Goal: Use online tool/utility: Utilize a website feature to perform a specific function

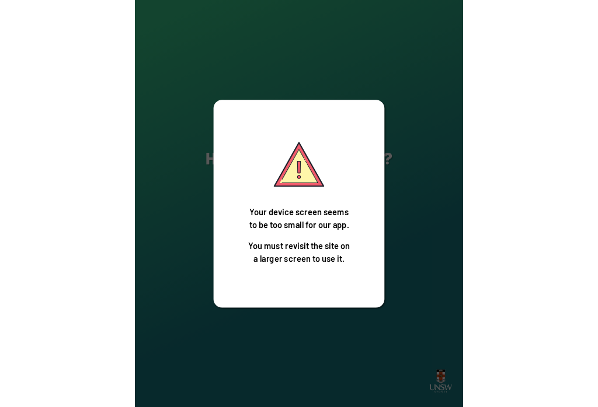
scroll to position [125, 0]
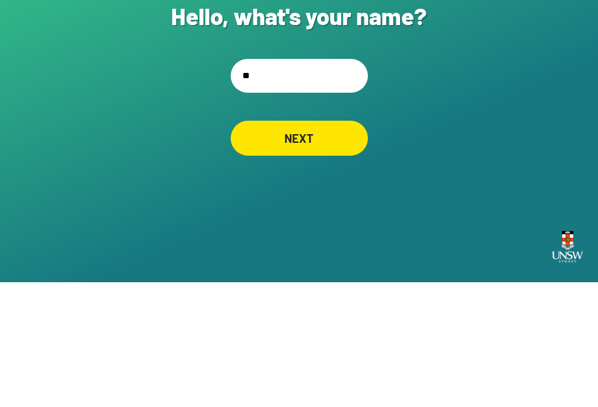
type input "***"
click at [336, 246] on div "NEXT" at bounding box center [299, 263] width 137 height 35
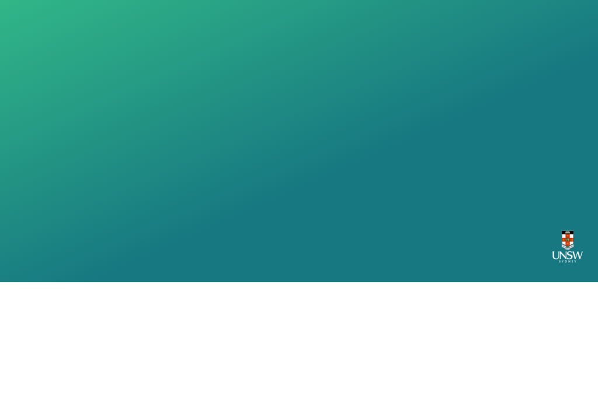
scroll to position [18, 0]
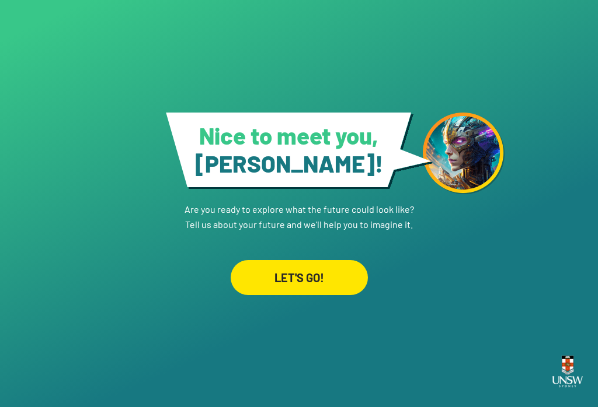
click at [304, 272] on div "LET'S GO!" at bounding box center [299, 277] width 137 height 35
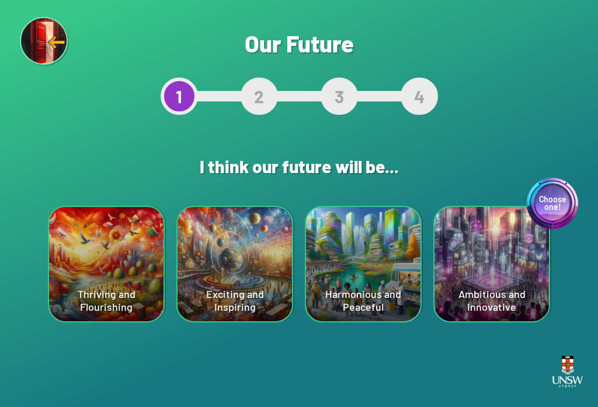
click at [448, 237] on div "Choose one! Ambitious and Innovative" at bounding box center [491, 264] width 114 height 114
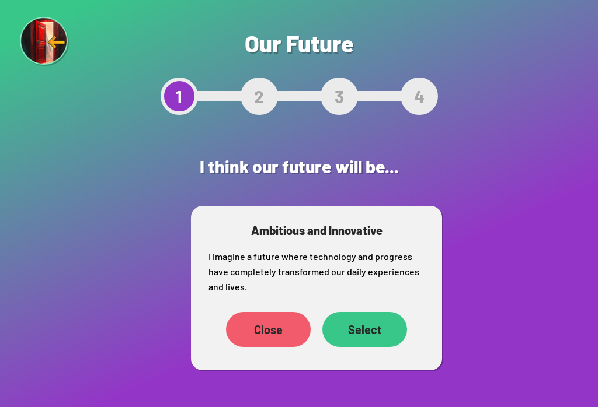
click at [382, 331] on div "Select" at bounding box center [364, 329] width 85 height 35
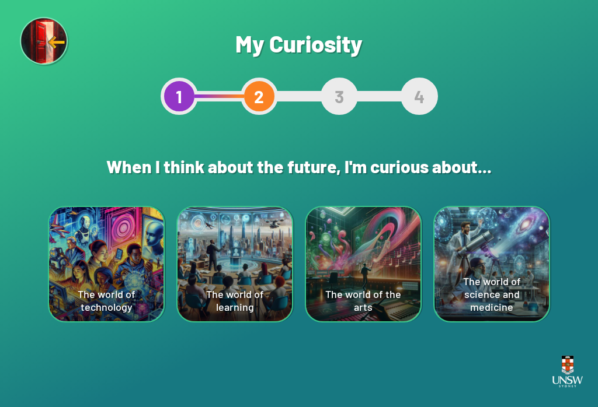
click at [378, 256] on div "The world of the arts" at bounding box center [363, 264] width 114 height 114
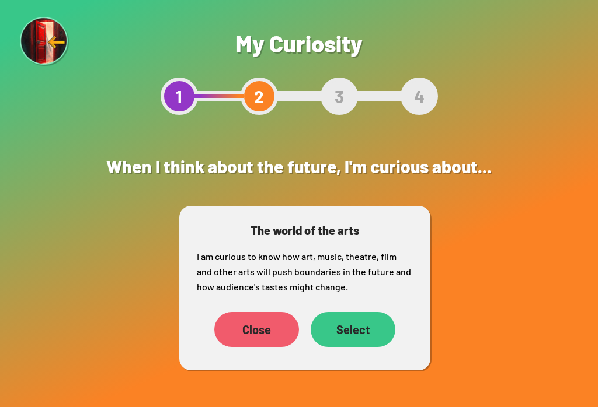
click at [369, 314] on div "Select" at bounding box center [353, 329] width 85 height 35
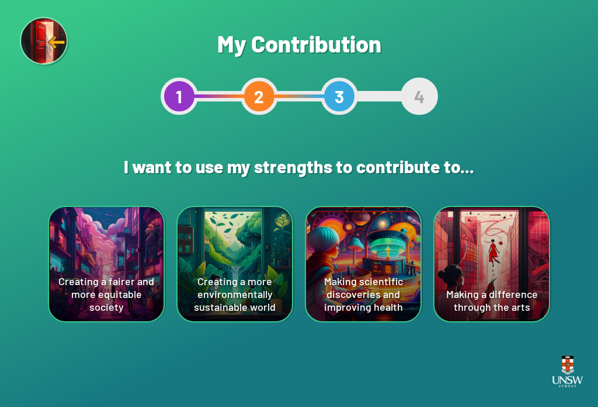
click at [140, 311] on div "Creating a fairer and more equitable society" at bounding box center [106, 264] width 114 height 114
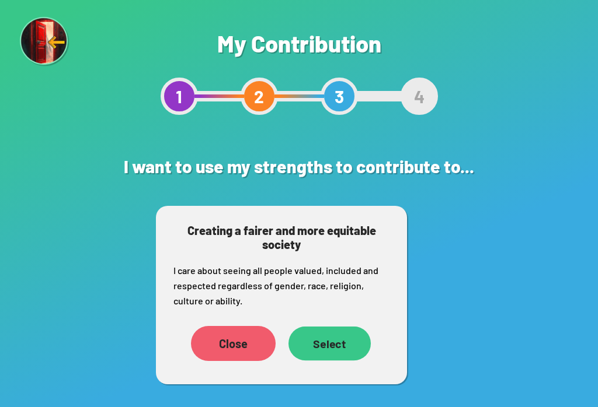
click at [341, 349] on div "Select" at bounding box center [329, 344] width 82 height 34
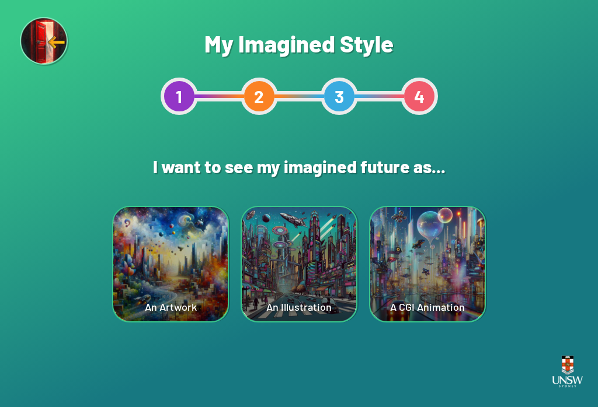
click at [439, 287] on div "A CGI Animation" at bounding box center [427, 264] width 114 height 114
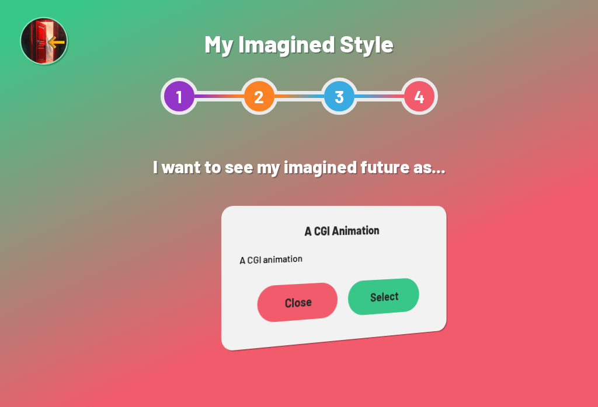
click at [448, 317] on div "Are you sure? This will reset your answers Yes, Redo Never mind My Imagined Sty…" at bounding box center [299, 203] width 598 height 407
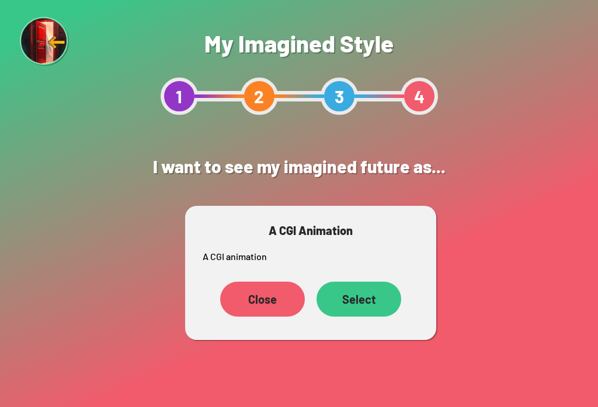
click at [374, 312] on div "Select" at bounding box center [358, 299] width 85 height 35
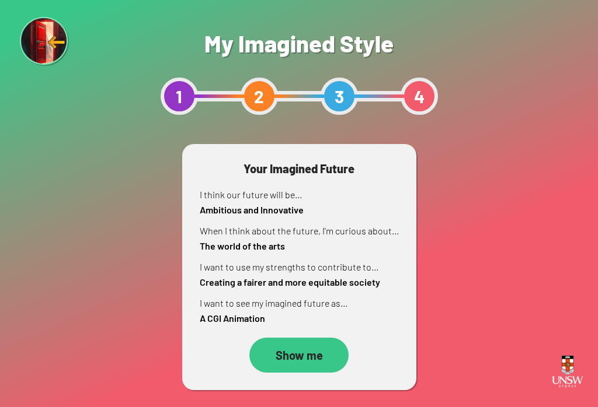
click at [285, 364] on div "Show me" at bounding box center [298, 355] width 99 height 35
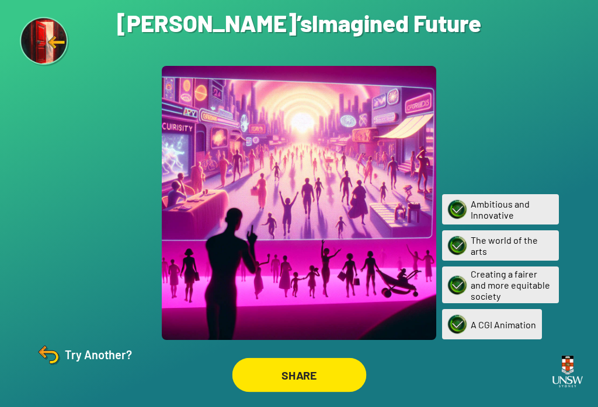
click at [322, 392] on div "SHARE" at bounding box center [299, 375] width 134 height 34
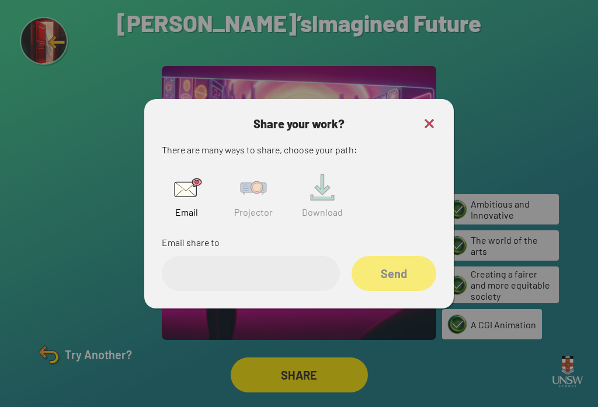
click at [189, 207] on img at bounding box center [186, 187] width 37 height 37
click at [210, 283] on input "email" at bounding box center [251, 273] width 178 height 35
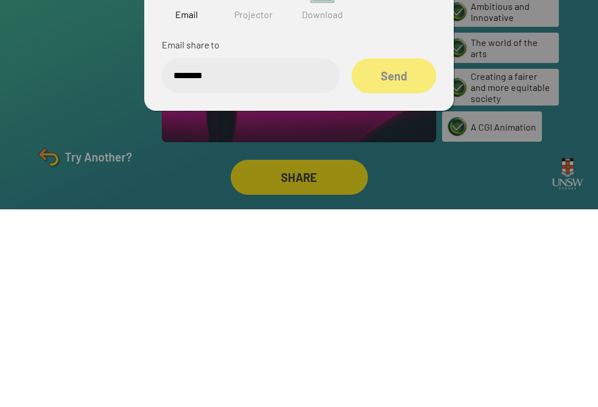
type input "********"
click at [448, 79] on div at bounding box center [299, 203] width 598 height 407
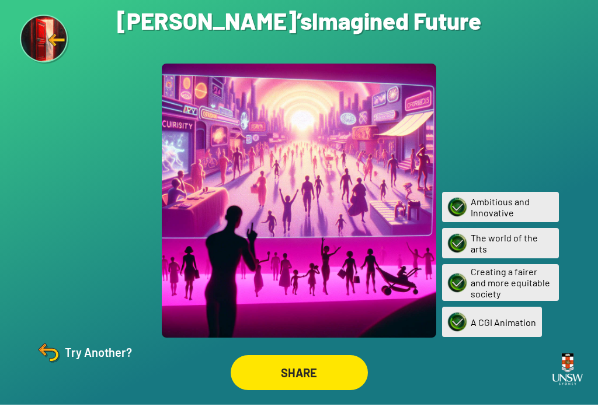
click at [65, 358] on div "Try Another?" at bounding box center [82, 355] width 97 height 28
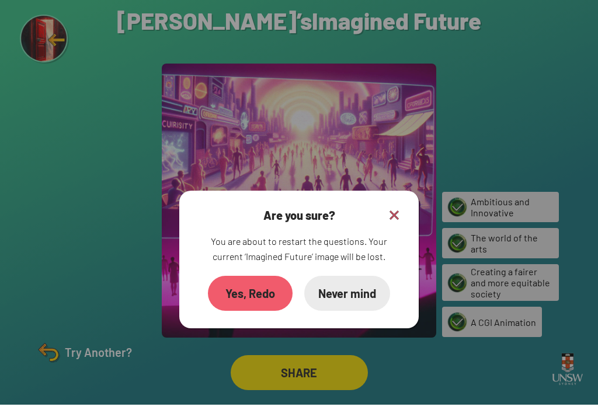
scroll to position [2, 0]
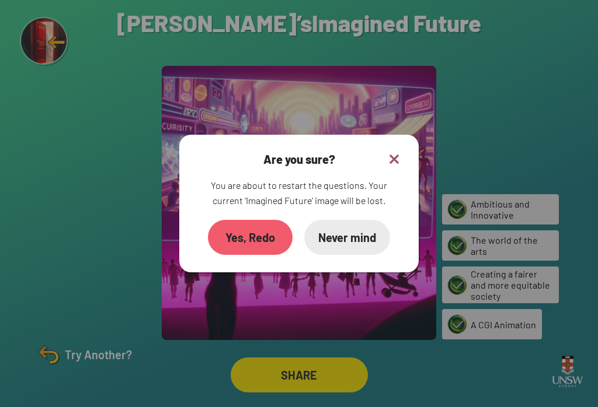
click at [243, 238] on div "Yes, Redo" at bounding box center [250, 237] width 85 height 35
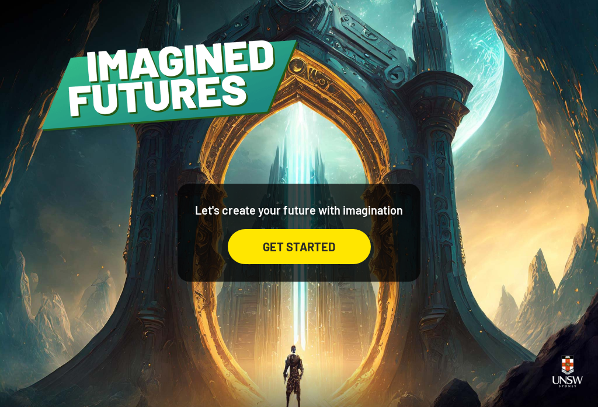
click at [297, 264] on div "GET STARTED" at bounding box center [299, 246] width 143 height 35
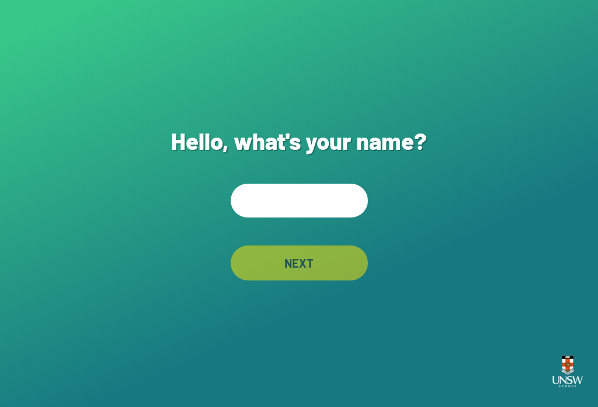
click at [297, 218] on input "text" at bounding box center [299, 201] width 137 height 34
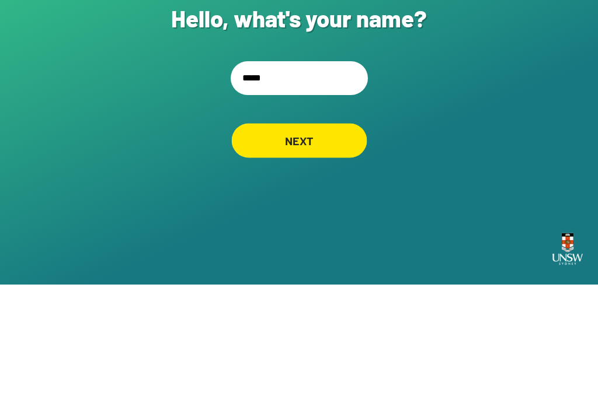
type input "*****"
click at [322, 246] on div "NEXT" at bounding box center [298, 263] width 135 height 34
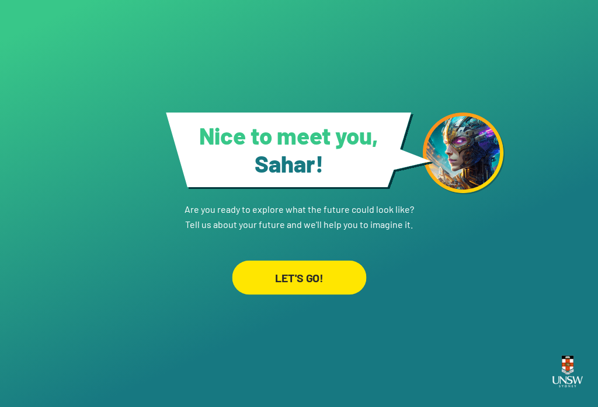
click at [315, 264] on div "LET'S GO!" at bounding box center [299, 277] width 134 height 34
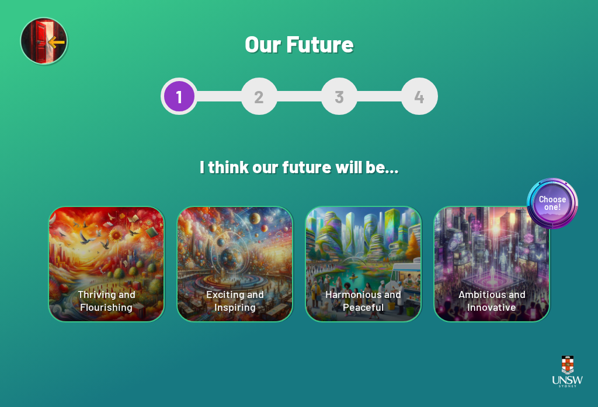
click at [196, 280] on div "Exciting and Inspiring" at bounding box center [234, 264] width 114 height 114
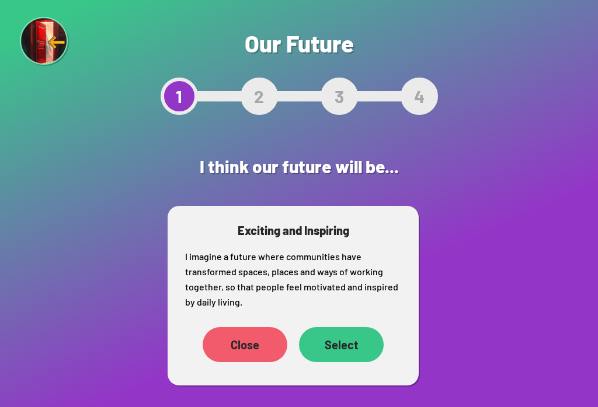
click at [332, 359] on div "Select" at bounding box center [341, 344] width 85 height 35
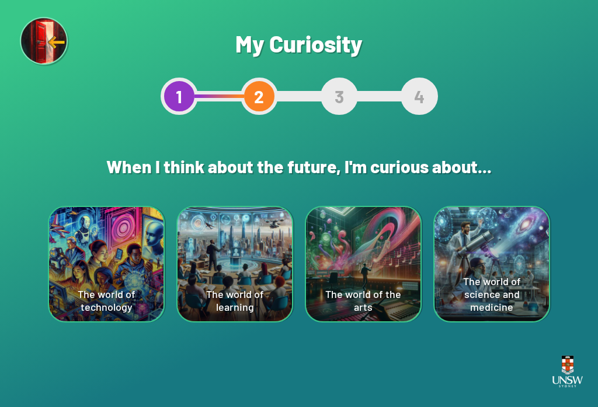
click at [101, 271] on div "The world of technology" at bounding box center [106, 264] width 114 height 114
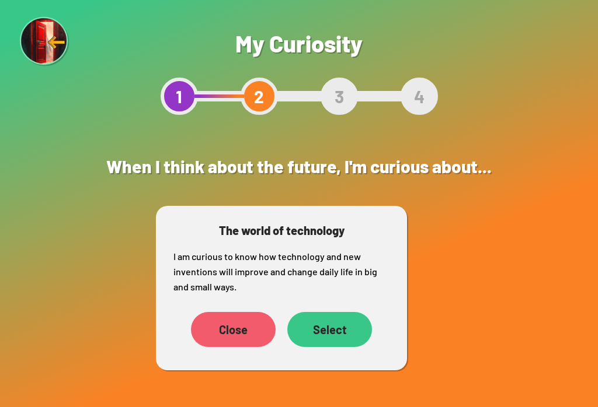
click at [343, 326] on div "Select" at bounding box center [329, 329] width 85 height 35
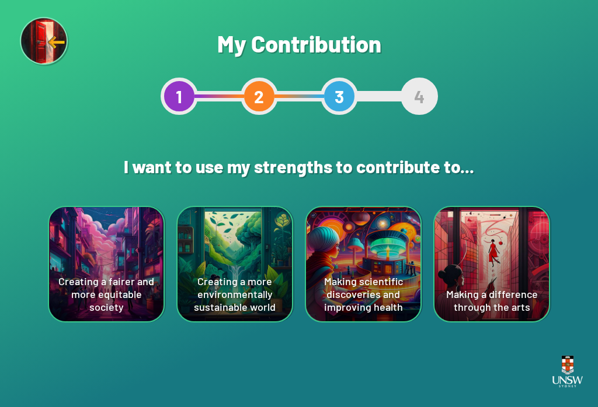
click at [95, 270] on div "Creating a fairer and more equitable society" at bounding box center [106, 264] width 114 height 114
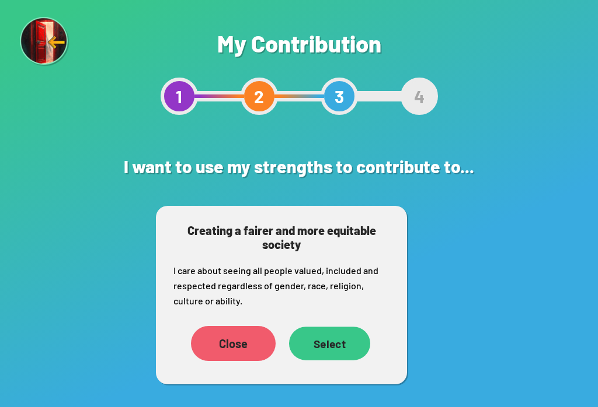
click at [350, 349] on div "Select" at bounding box center [329, 344] width 81 height 34
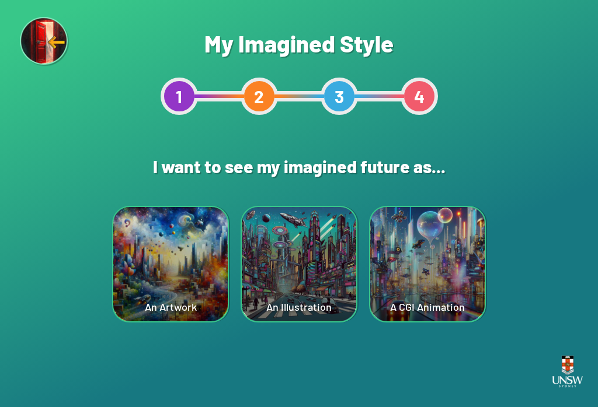
click at [306, 240] on div "An Illustration" at bounding box center [299, 264] width 114 height 114
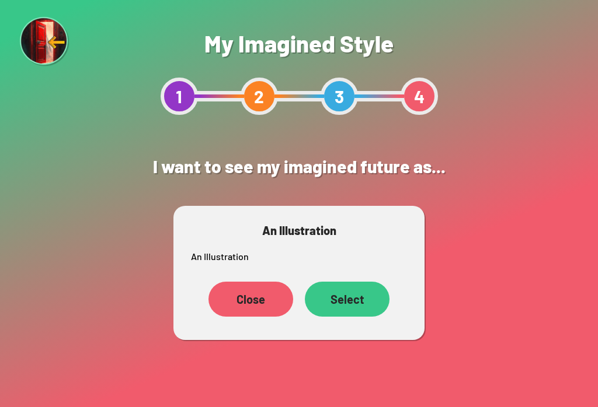
click at [355, 294] on div "Select" at bounding box center [347, 299] width 85 height 35
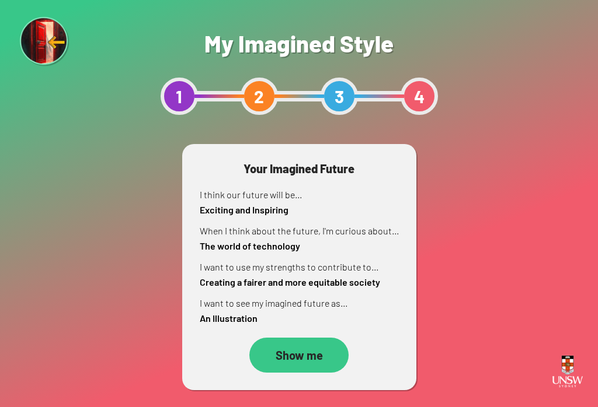
click at [306, 353] on div "Show me" at bounding box center [298, 355] width 99 height 35
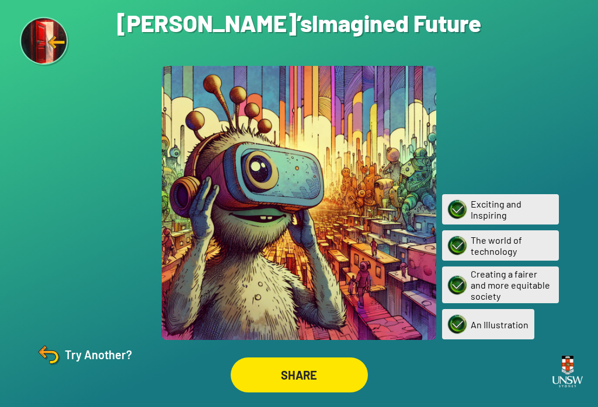
click at [277, 388] on div "SHARE" at bounding box center [299, 375] width 137 height 35
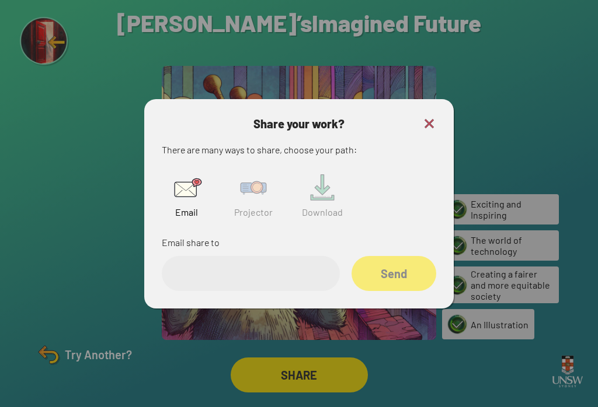
click at [429, 127] on img at bounding box center [429, 124] width 14 height 14
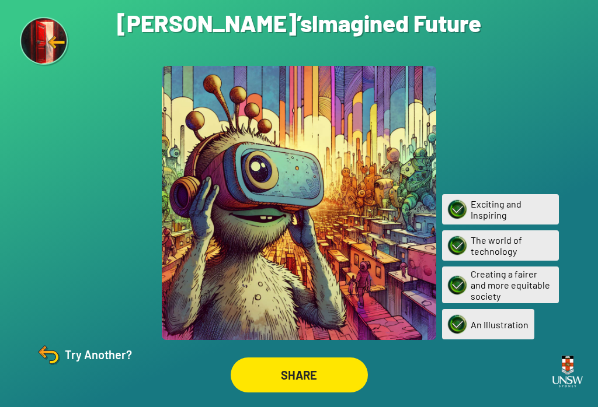
click at [46, 355] on div "Are you sure? You are about to restart the questions. Your current ‘Imagined Fu…" at bounding box center [299, 203] width 598 height 407
click at [52, 369] on img at bounding box center [48, 355] width 28 height 28
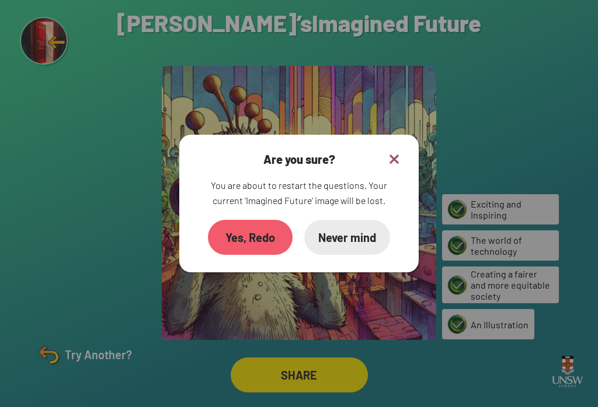
click at [260, 240] on div "Yes, Redo" at bounding box center [250, 237] width 85 height 35
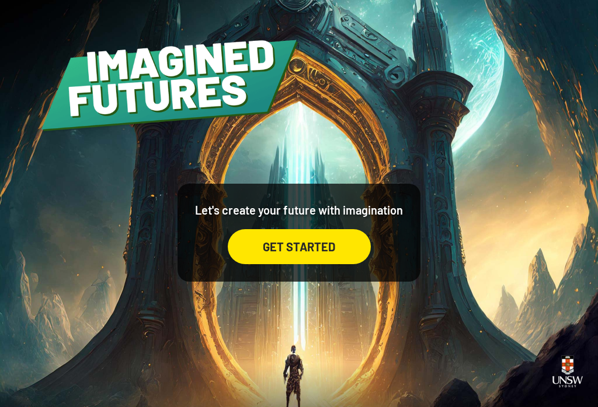
click at [332, 257] on div "GET STARTED" at bounding box center [299, 246] width 143 height 35
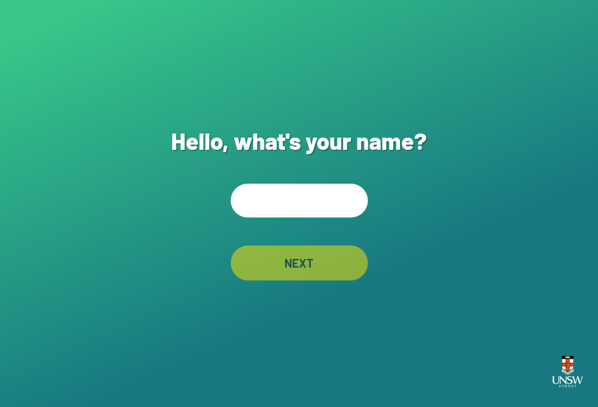
click at [308, 218] on input "text" at bounding box center [299, 201] width 137 height 34
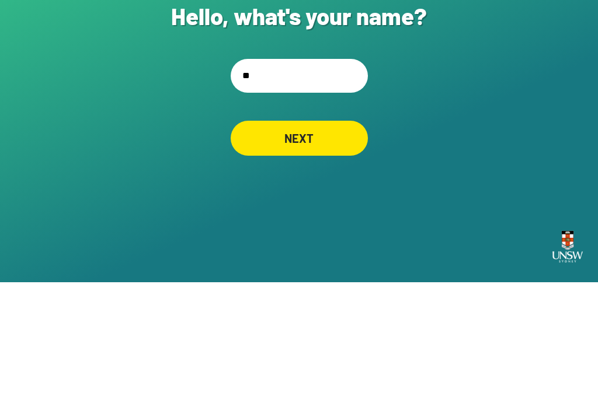
type input "***"
click at [319, 246] on div "NEXT" at bounding box center [298, 263] width 133 height 34
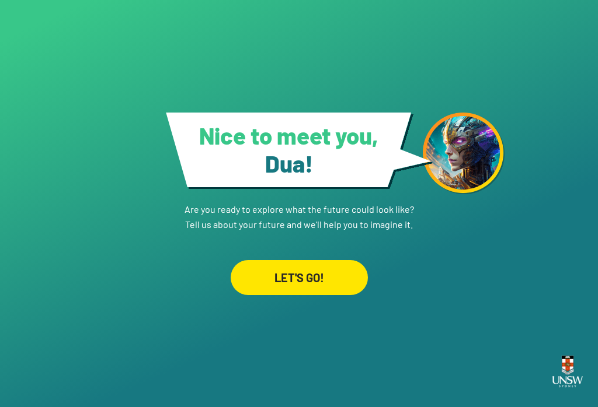
click at [308, 266] on div "LET'S GO!" at bounding box center [299, 277] width 137 height 35
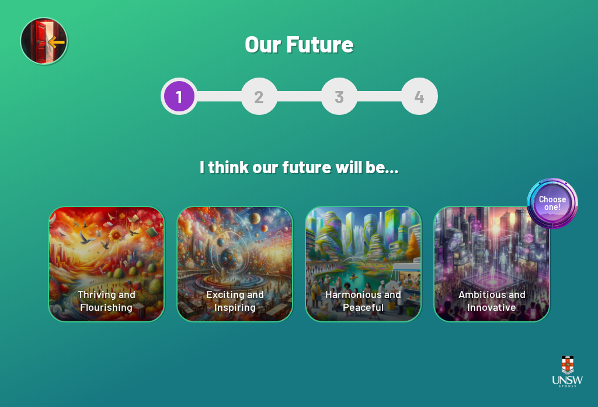
click at [448, 244] on div "Choose one! Ambitious and Innovative" at bounding box center [491, 264] width 114 height 114
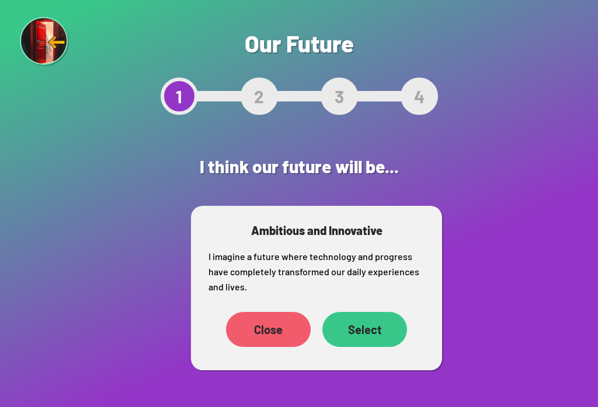
click at [385, 318] on div "Select" at bounding box center [364, 329] width 85 height 35
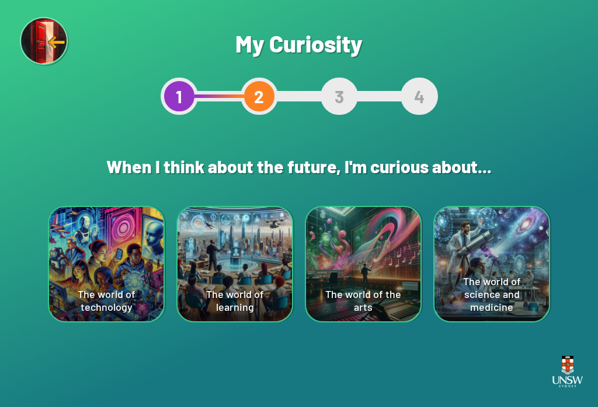
click at [106, 276] on div "The world of technology" at bounding box center [106, 264] width 114 height 114
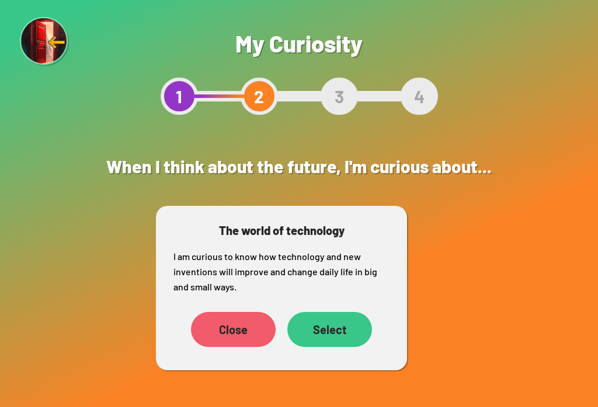
click at [344, 329] on div "Select" at bounding box center [329, 329] width 85 height 35
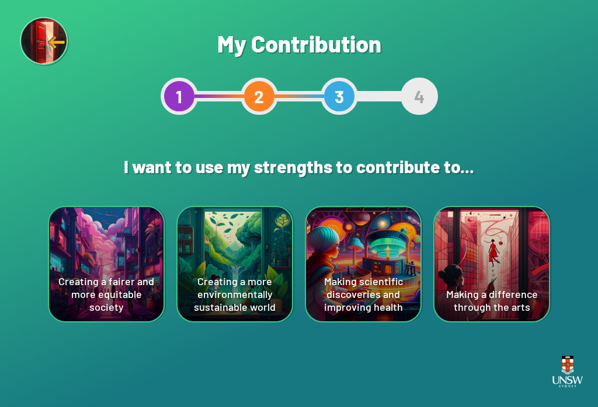
click at [448, 221] on div "Making a difference through the arts" at bounding box center [491, 264] width 114 height 114
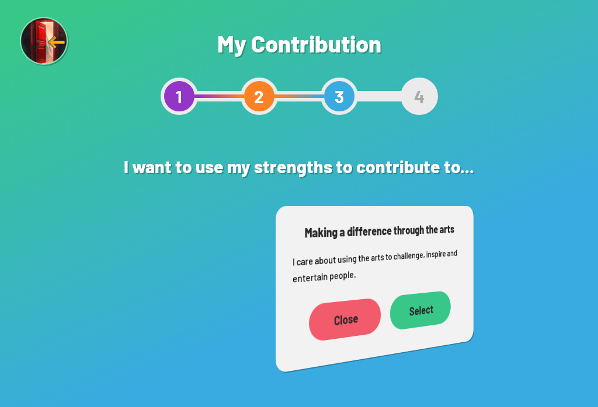
click at [448, 239] on div "Are you sure? This will reset your answers Yes, Redo Never mind My Contribution…" at bounding box center [299, 203] width 598 height 407
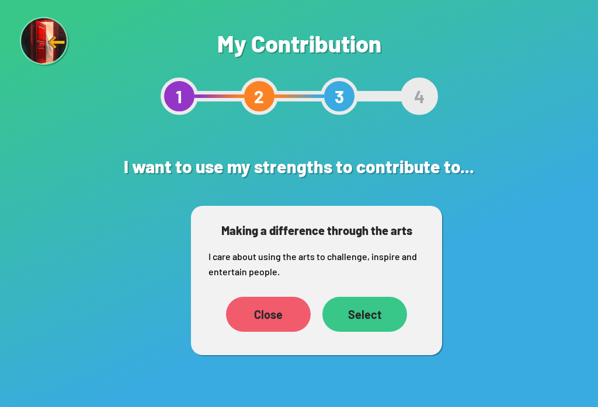
click at [375, 322] on div "Select" at bounding box center [364, 314] width 85 height 35
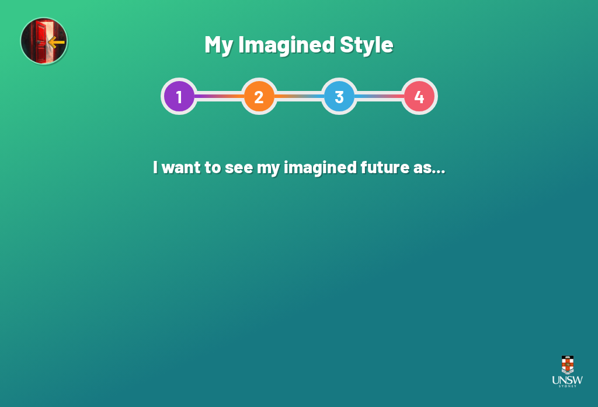
click at [304, 273] on div "An Illustration" at bounding box center [299, 264] width 114 height 114
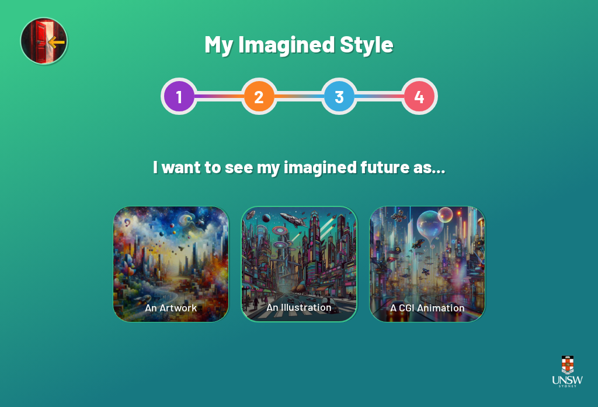
click at [308, 309] on div "An Illustration" at bounding box center [299, 264] width 114 height 114
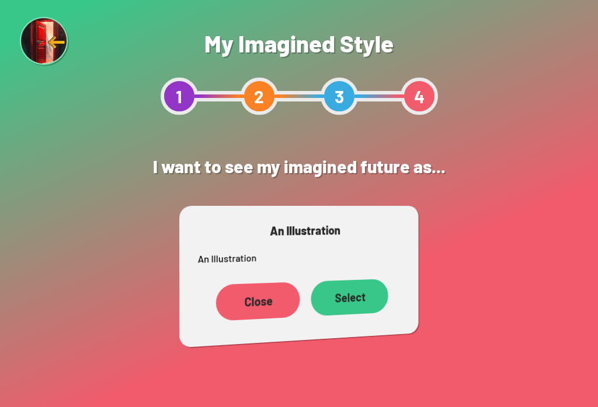
click at [296, 290] on div "Close Select" at bounding box center [300, 300] width 205 height 55
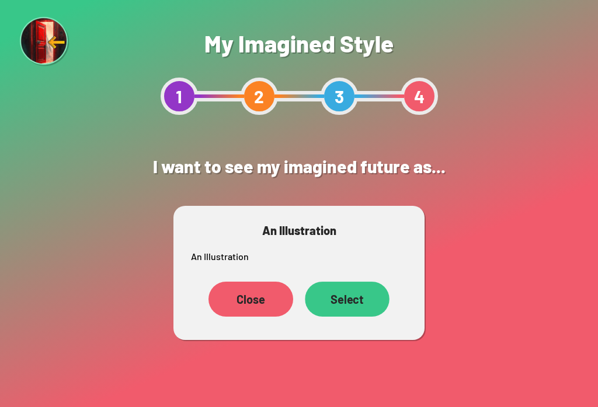
click at [348, 309] on div "Select" at bounding box center [347, 299] width 85 height 35
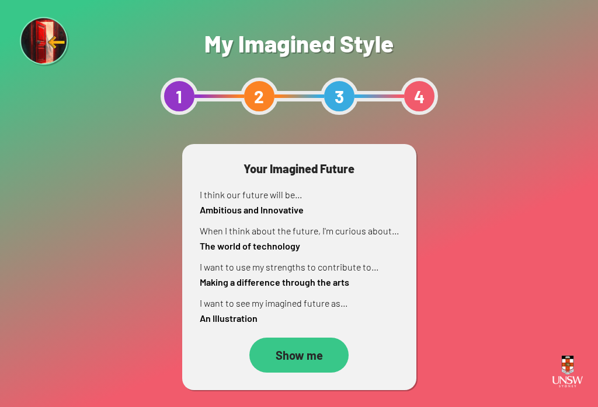
click at [318, 346] on div "Show me" at bounding box center [298, 355] width 99 height 35
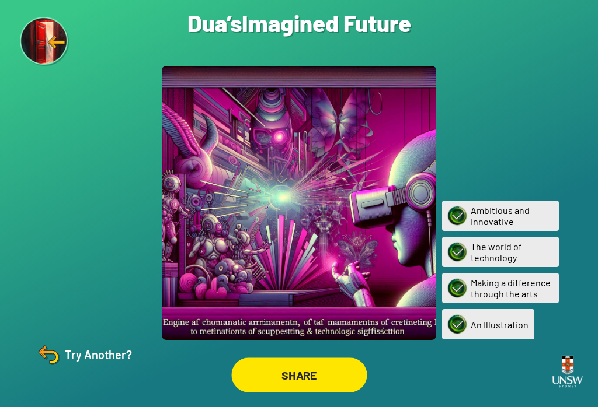
click at [306, 389] on div "SHARE" at bounding box center [298, 375] width 135 height 34
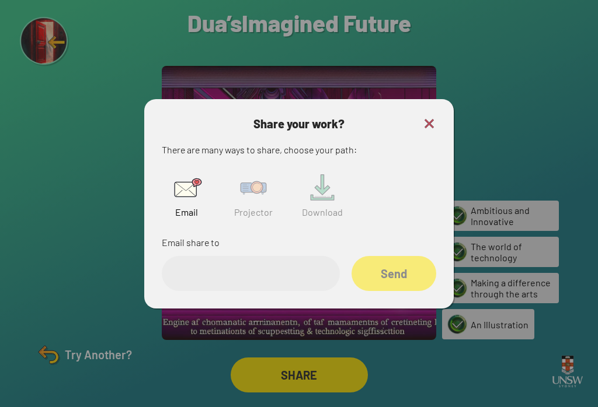
click at [261, 200] on img at bounding box center [253, 187] width 37 height 37
click at [247, 285] on input "text" at bounding box center [251, 273] width 178 height 35
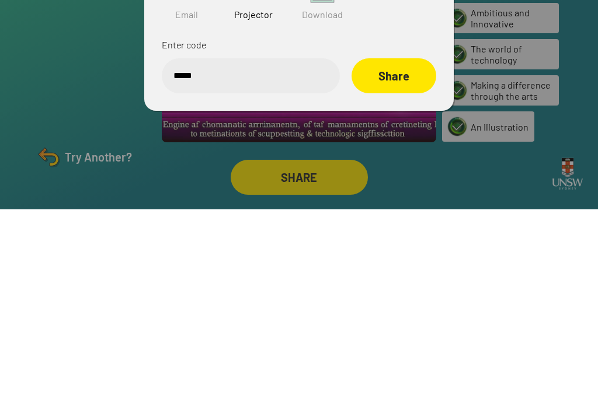
type input "******"
click at [407, 256] on div "Share" at bounding box center [393, 273] width 85 height 35
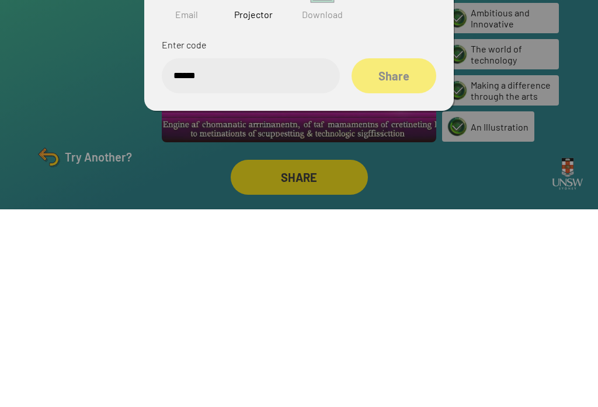
scroll to position [18, 0]
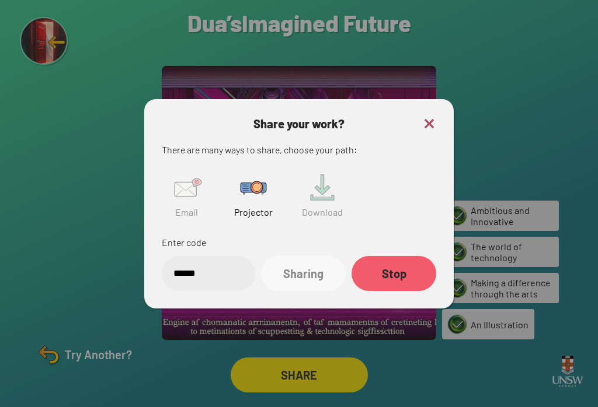
click at [425, 117] on img at bounding box center [429, 124] width 14 height 14
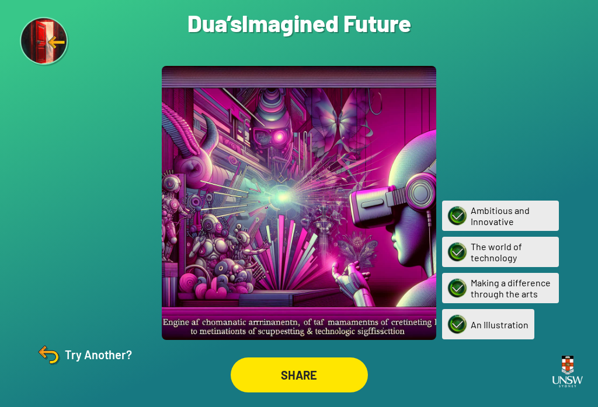
click at [72, 367] on div "Try Another?" at bounding box center [82, 355] width 97 height 28
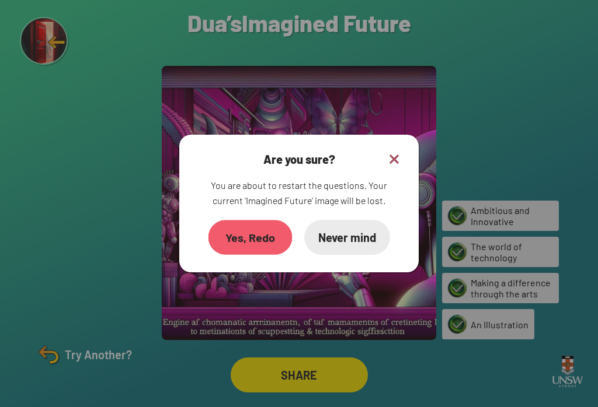
click at [241, 241] on div "Yes, Redo" at bounding box center [250, 237] width 84 height 35
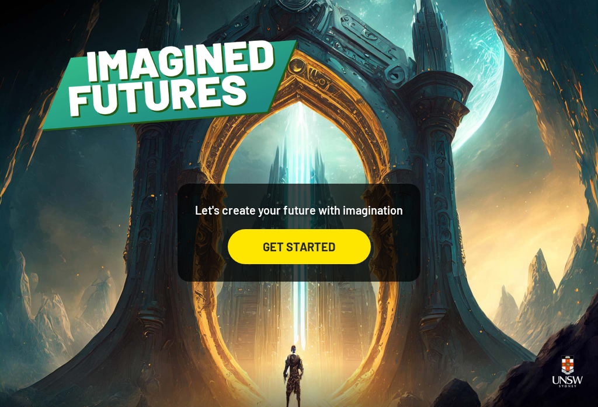
click at [318, 264] on div "GET STARTED" at bounding box center [299, 246] width 143 height 35
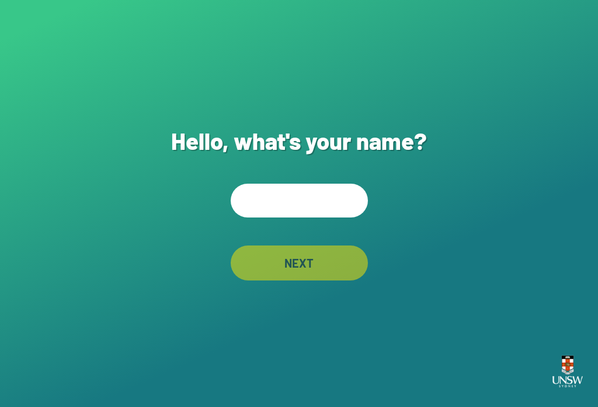
click at [344, 208] on input "text" at bounding box center [299, 201] width 137 height 34
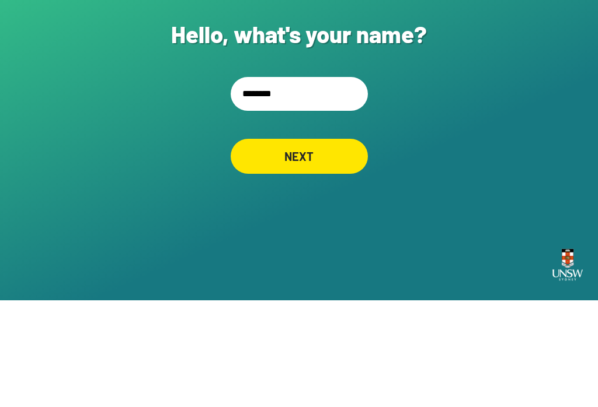
type input "*********"
click at [322, 246] on div "NEXT" at bounding box center [299, 263] width 137 height 35
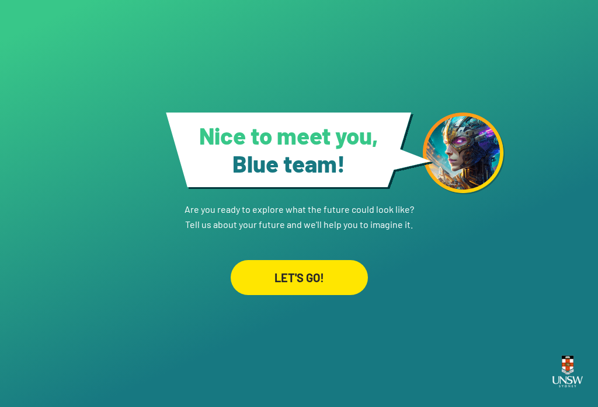
click at [316, 273] on div "LET'S GO!" at bounding box center [299, 277] width 137 height 35
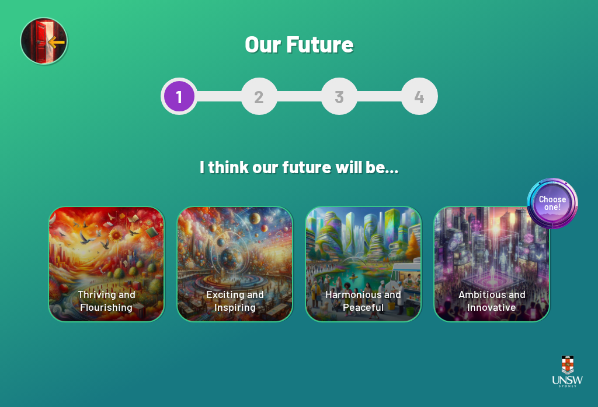
click at [213, 283] on div "Exciting and Inspiring" at bounding box center [234, 264] width 114 height 114
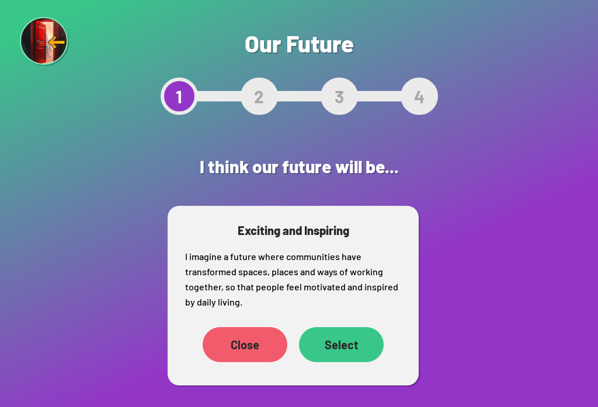
click at [355, 345] on div "Select" at bounding box center [341, 344] width 85 height 35
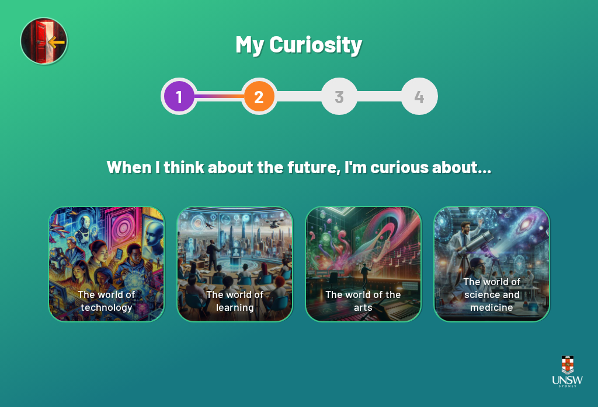
click at [78, 274] on div "The world of technology" at bounding box center [106, 264] width 114 height 114
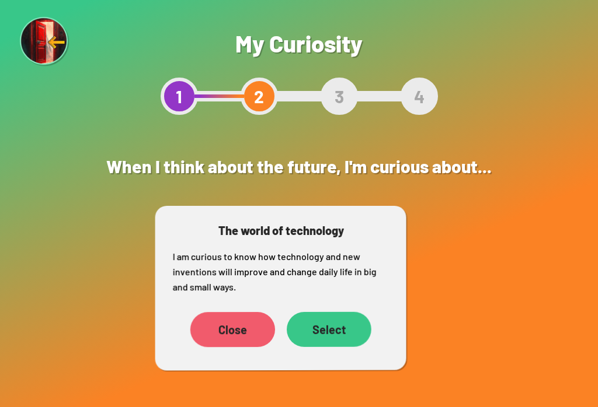
click at [344, 322] on div "Select" at bounding box center [329, 329] width 85 height 35
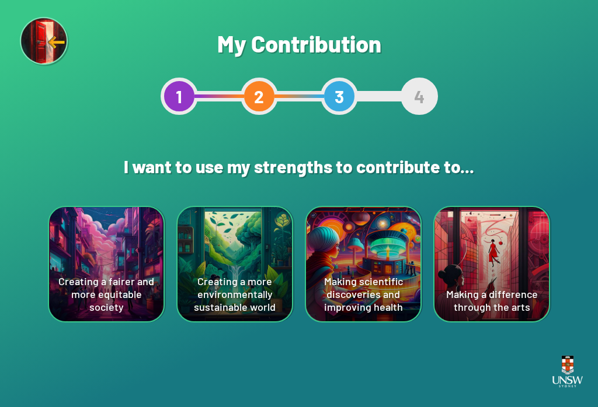
click at [260, 290] on div "Creating a more environmentally sustainable world" at bounding box center [234, 264] width 114 height 114
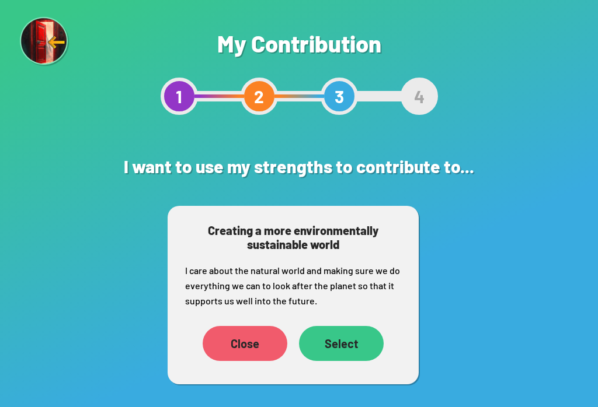
click at [360, 343] on div "Select" at bounding box center [341, 343] width 85 height 35
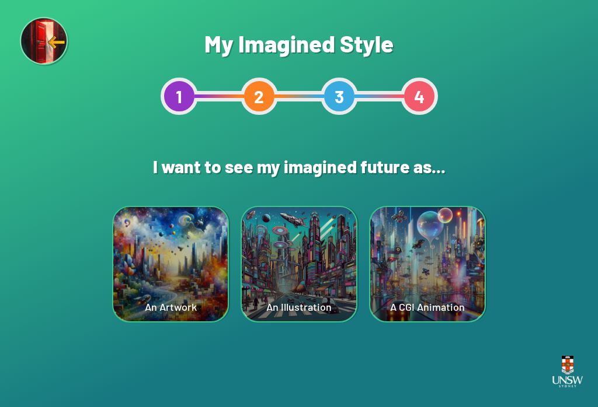
click at [311, 243] on div "An Illustration" at bounding box center [299, 264] width 114 height 114
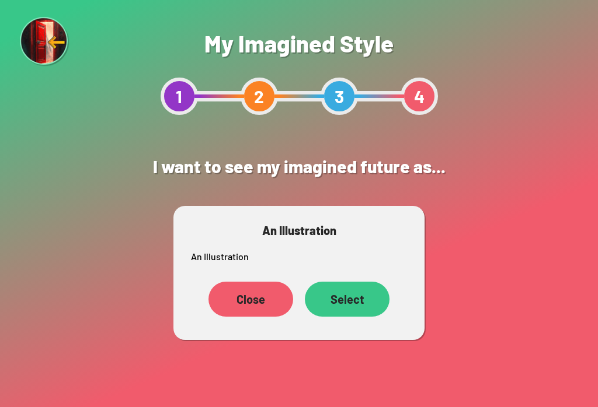
click at [260, 302] on div "Close" at bounding box center [250, 299] width 85 height 35
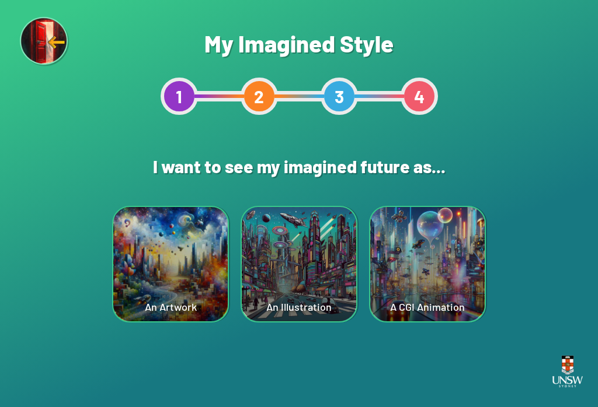
click at [174, 239] on div "An Artwork" at bounding box center [170, 264] width 114 height 114
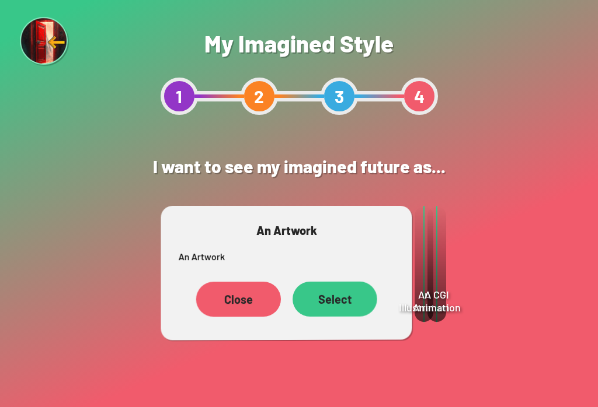
click at [342, 301] on div "Select" at bounding box center [334, 299] width 85 height 35
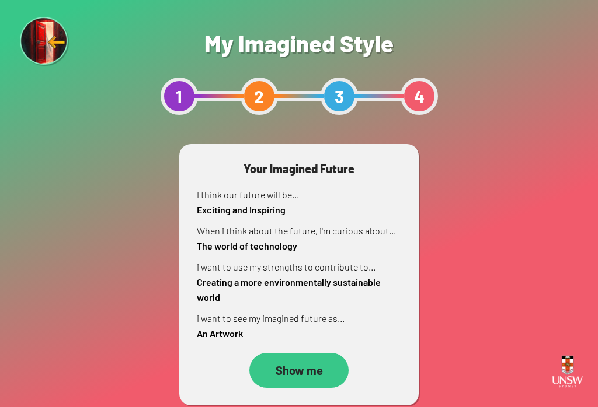
click at [305, 369] on div "Show me" at bounding box center [298, 370] width 99 height 35
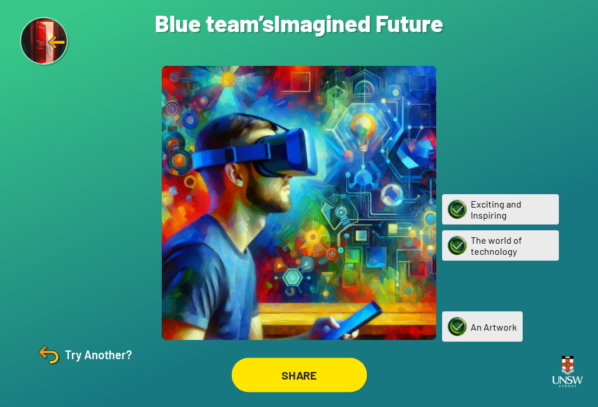
click at [322, 392] on div "SHARE" at bounding box center [298, 375] width 135 height 34
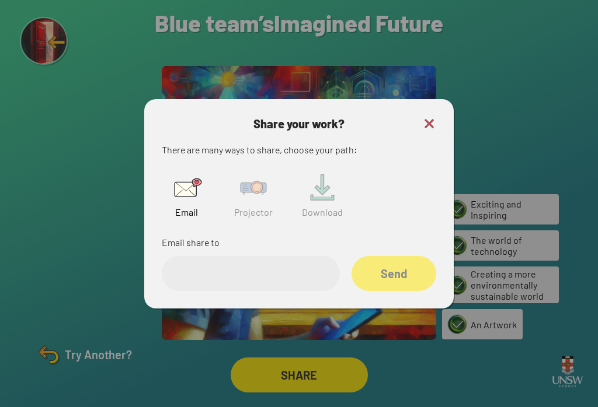
click at [259, 188] on img at bounding box center [253, 187] width 37 height 37
click at [278, 283] on input "text" at bounding box center [251, 273] width 178 height 35
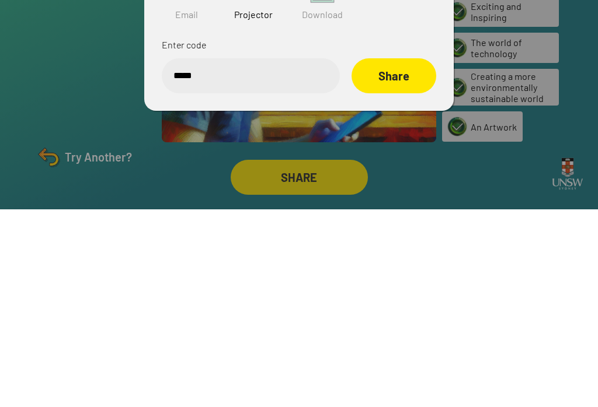
type input "******"
click at [409, 256] on div "Share" at bounding box center [393, 273] width 85 height 35
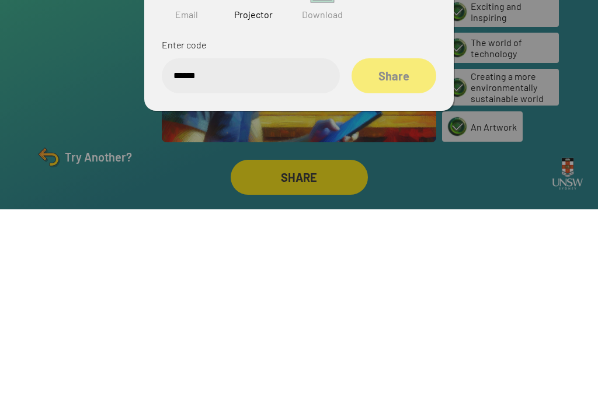
scroll to position [18, 0]
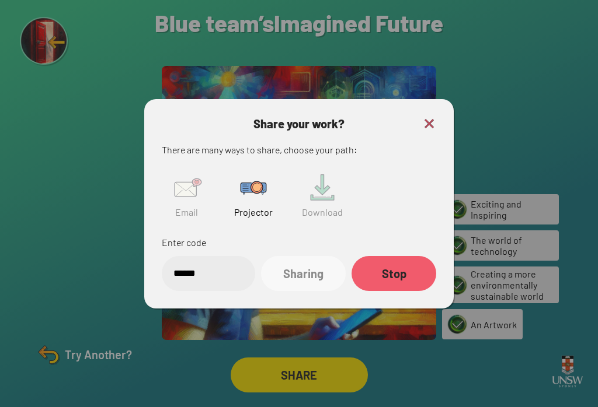
click at [429, 99] on div "Share your work? There are many ways to share, choose your path: Email Projecto…" at bounding box center [298, 204] width 309 height 210
click at [427, 117] on img at bounding box center [429, 124] width 14 height 14
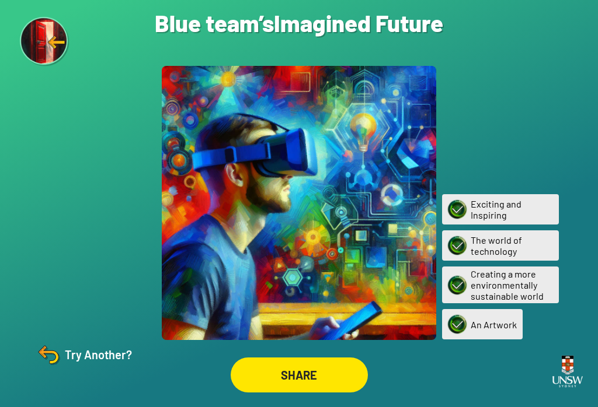
click at [85, 368] on div "Try Another?" at bounding box center [82, 355] width 97 height 28
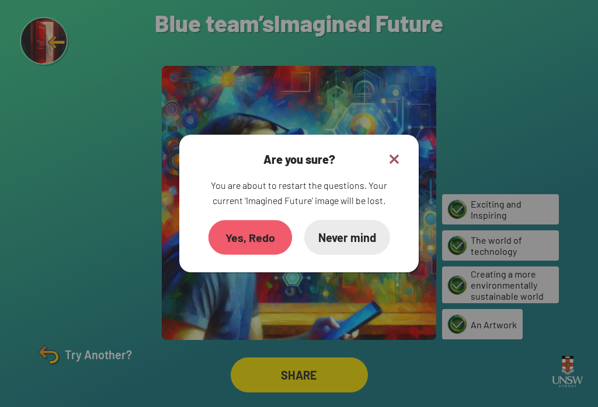
click at [261, 226] on div "Yes, Redo" at bounding box center [249, 237] width 83 height 34
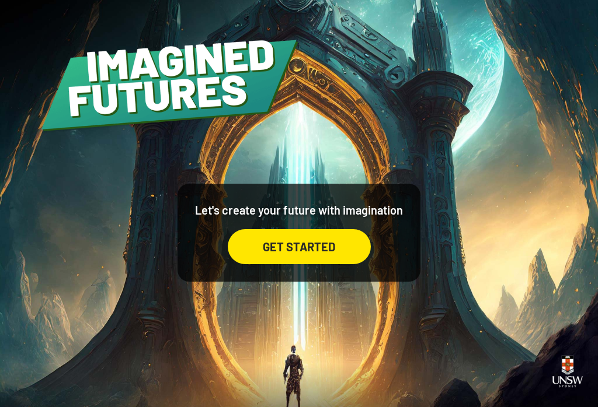
click at [313, 263] on div "GET STARTED" at bounding box center [299, 246] width 143 height 35
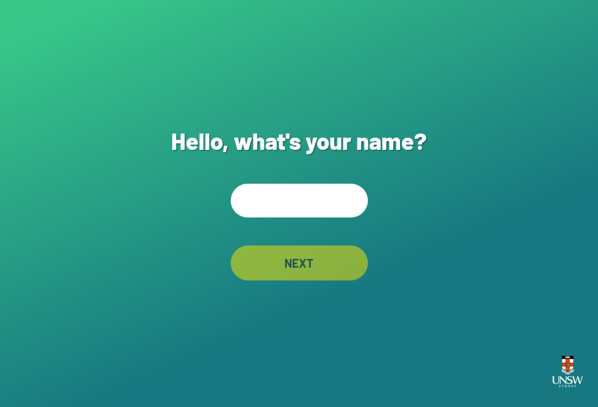
click at [312, 210] on input "text" at bounding box center [299, 201] width 137 height 34
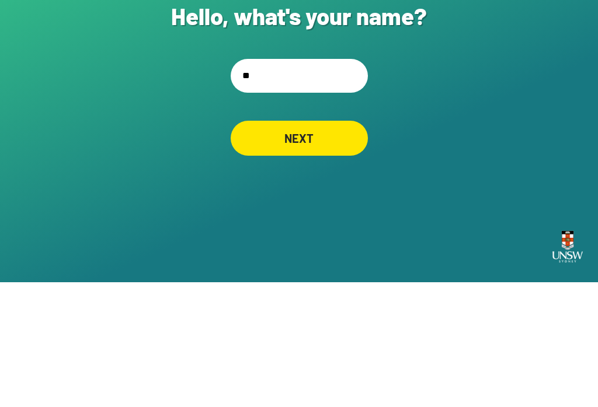
type input "***"
click at [320, 246] on div "NEXT" at bounding box center [298, 262] width 131 height 33
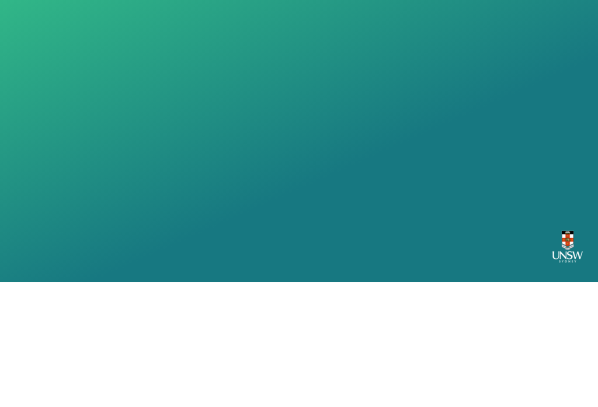
scroll to position [18, 0]
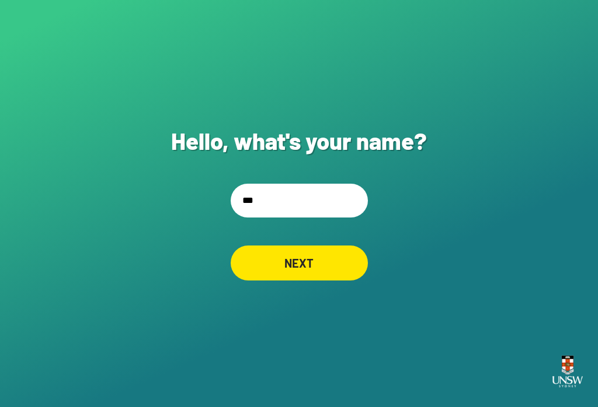
click at [294, 194] on input "***" at bounding box center [299, 201] width 137 height 34
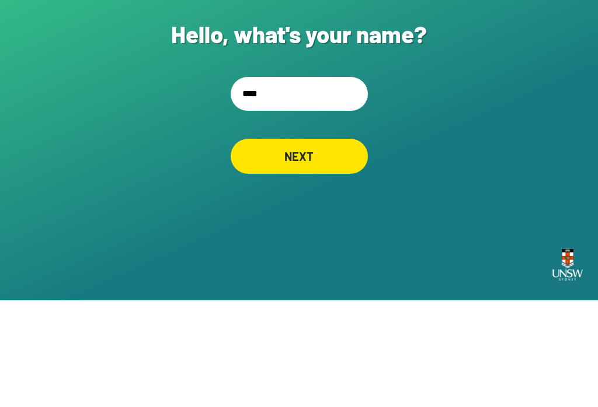
type input "*****"
click at [314, 246] on div "NEXT" at bounding box center [299, 263] width 137 height 35
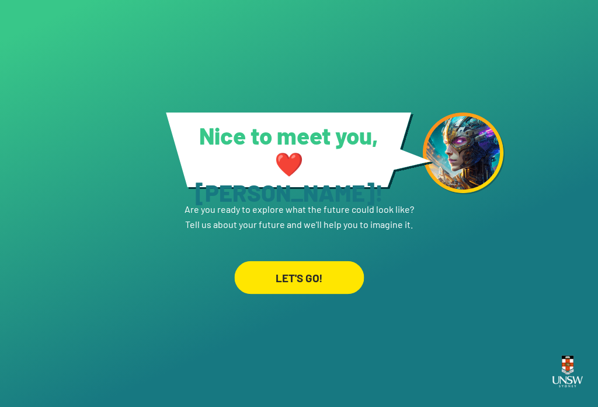
click at [328, 274] on div "LET'S GO!" at bounding box center [299, 277] width 130 height 33
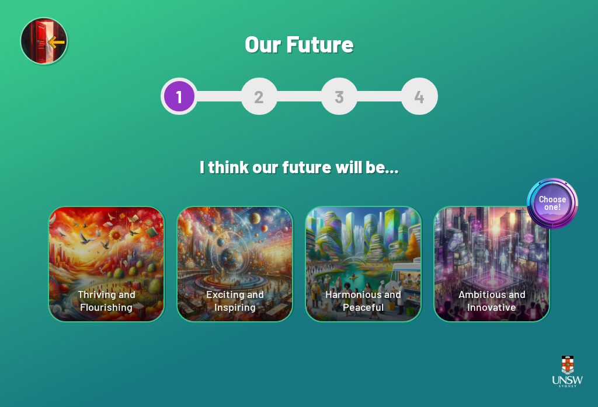
click at [448, 261] on div "Choose one! Ambitious and Innovative" at bounding box center [491, 264] width 114 height 114
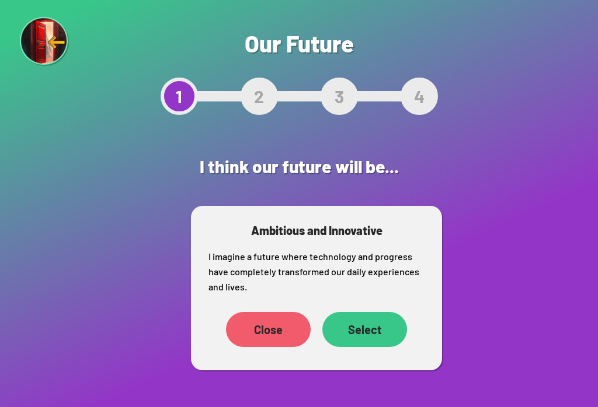
click at [374, 318] on div "Select" at bounding box center [364, 329] width 85 height 35
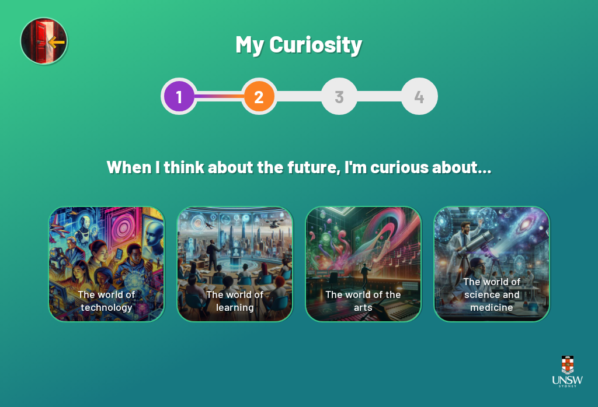
click at [385, 279] on div "The world of the arts" at bounding box center [363, 264] width 114 height 114
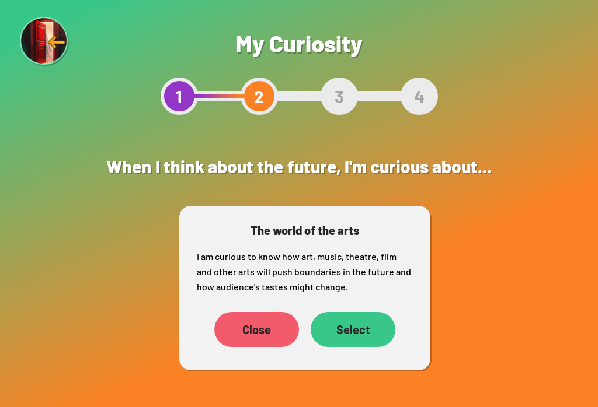
click at [353, 330] on div "Select" at bounding box center [353, 329] width 85 height 35
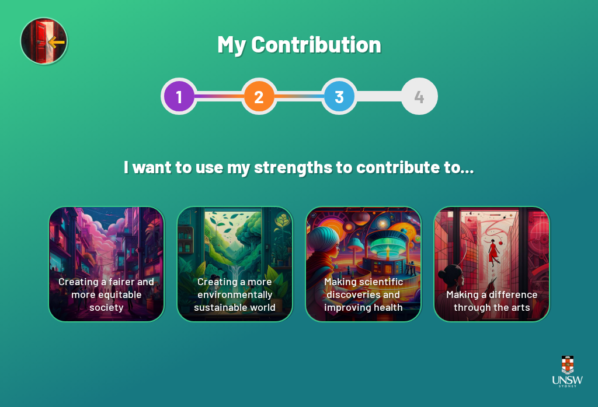
click at [88, 264] on div "Creating a fairer and more equitable society" at bounding box center [106, 264] width 114 height 114
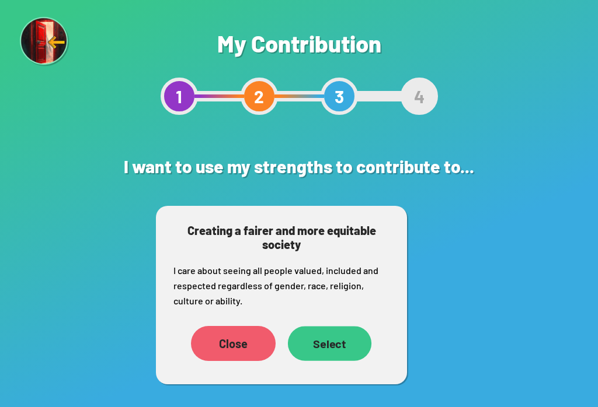
click at [333, 355] on div "Select" at bounding box center [329, 343] width 83 height 34
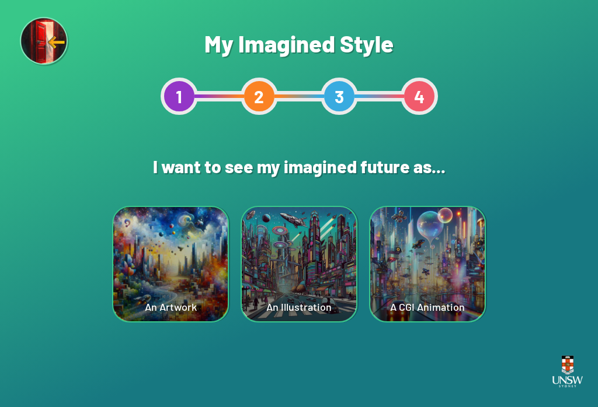
click at [448, 305] on div "Are you sure? This will reset your answers Yes, Redo Never mind My Imagined Sty…" at bounding box center [299, 203] width 598 height 407
click at [448, 296] on div "A CGI Animation" at bounding box center [427, 264] width 114 height 114
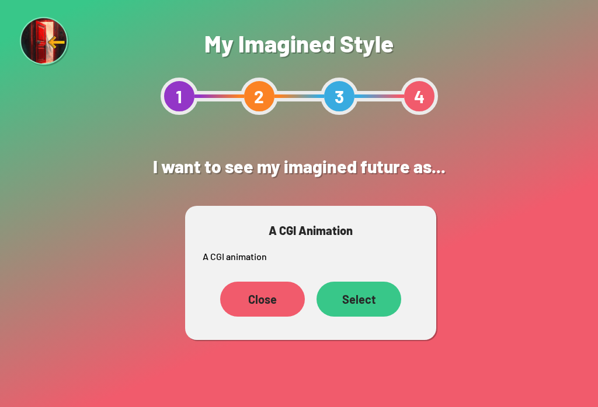
click at [371, 299] on div "Select" at bounding box center [358, 299] width 85 height 35
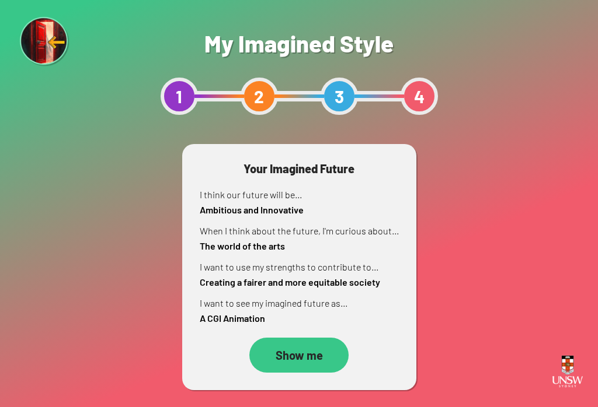
click at [310, 358] on div "Show me" at bounding box center [298, 355] width 99 height 35
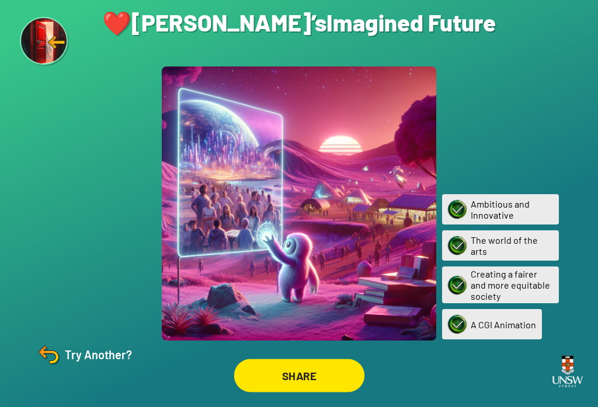
click at [322, 381] on div "SHARE" at bounding box center [298, 375] width 130 height 33
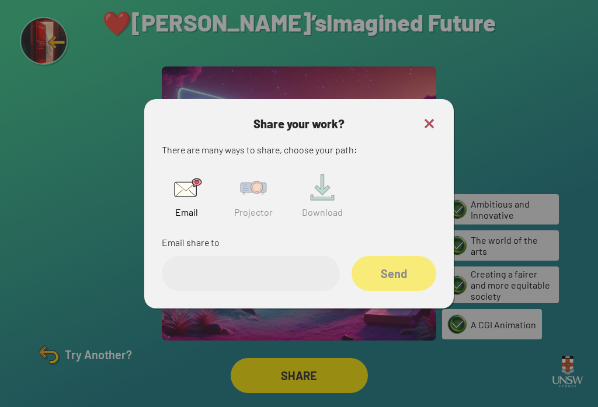
click at [264, 189] on img at bounding box center [253, 187] width 37 height 37
click at [388, 287] on div "Share" at bounding box center [393, 273] width 83 height 34
click at [261, 285] on input "text" at bounding box center [251, 273] width 178 height 35
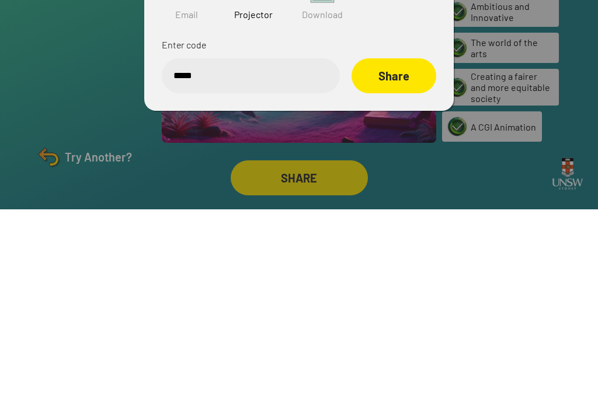
type input "******"
click at [407, 256] on div "Share" at bounding box center [394, 273] width 84 height 34
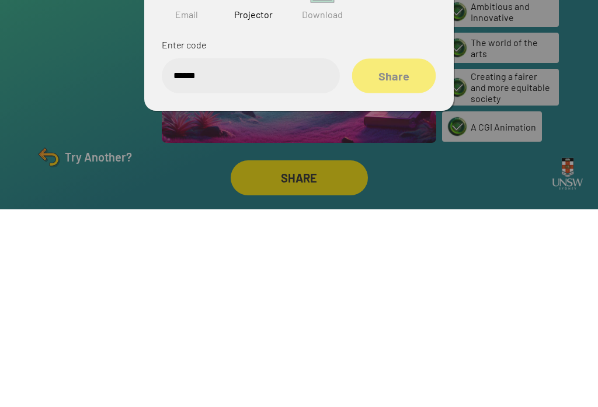
scroll to position [18, 0]
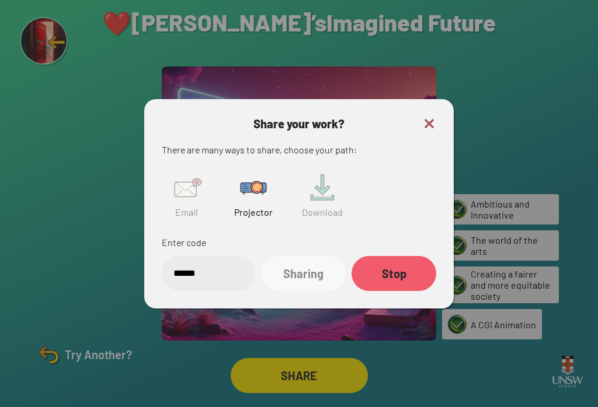
click at [51, 274] on div at bounding box center [299, 203] width 598 height 407
